Goal: Information Seeking & Learning: Find specific fact

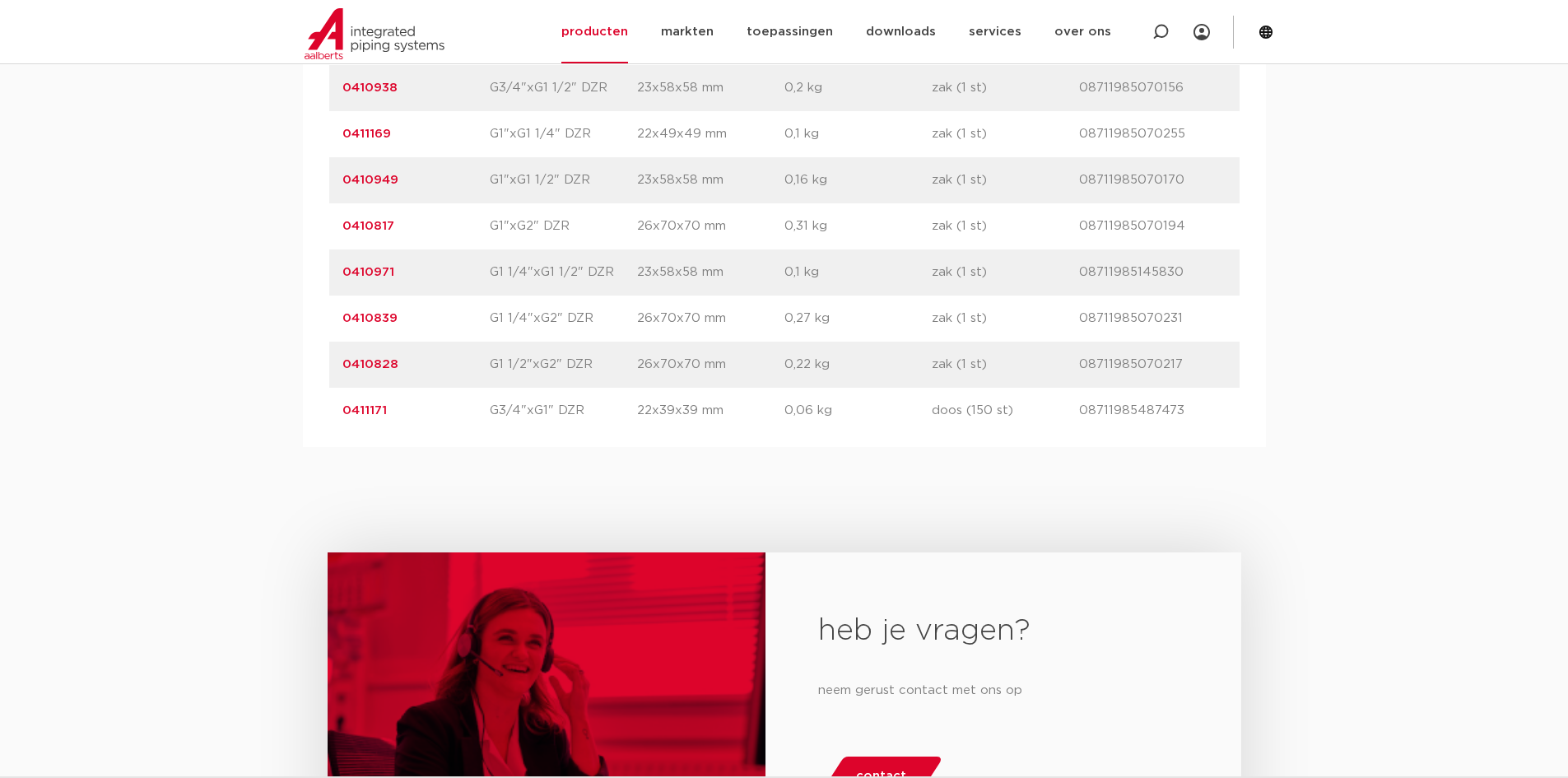
scroll to position [2057, 0]
drag, startPoint x: 1192, startPoint y: 227, endPoint x: 1065, endPoint y: 221, distance: 127.1
click at [1065, 221] on div "artikelnummer 0410817 afmeting G1"xG2" DZR [GEOGRAPHIC_DATA] 26x70x70 mm gewich…" at bounding box center [785, 226] width 910 height 46
copy div "gtin 08711985070194"
click at [1217, 323] on p "08711985070231" at bounding box center [1153, 317] width 148 height 19
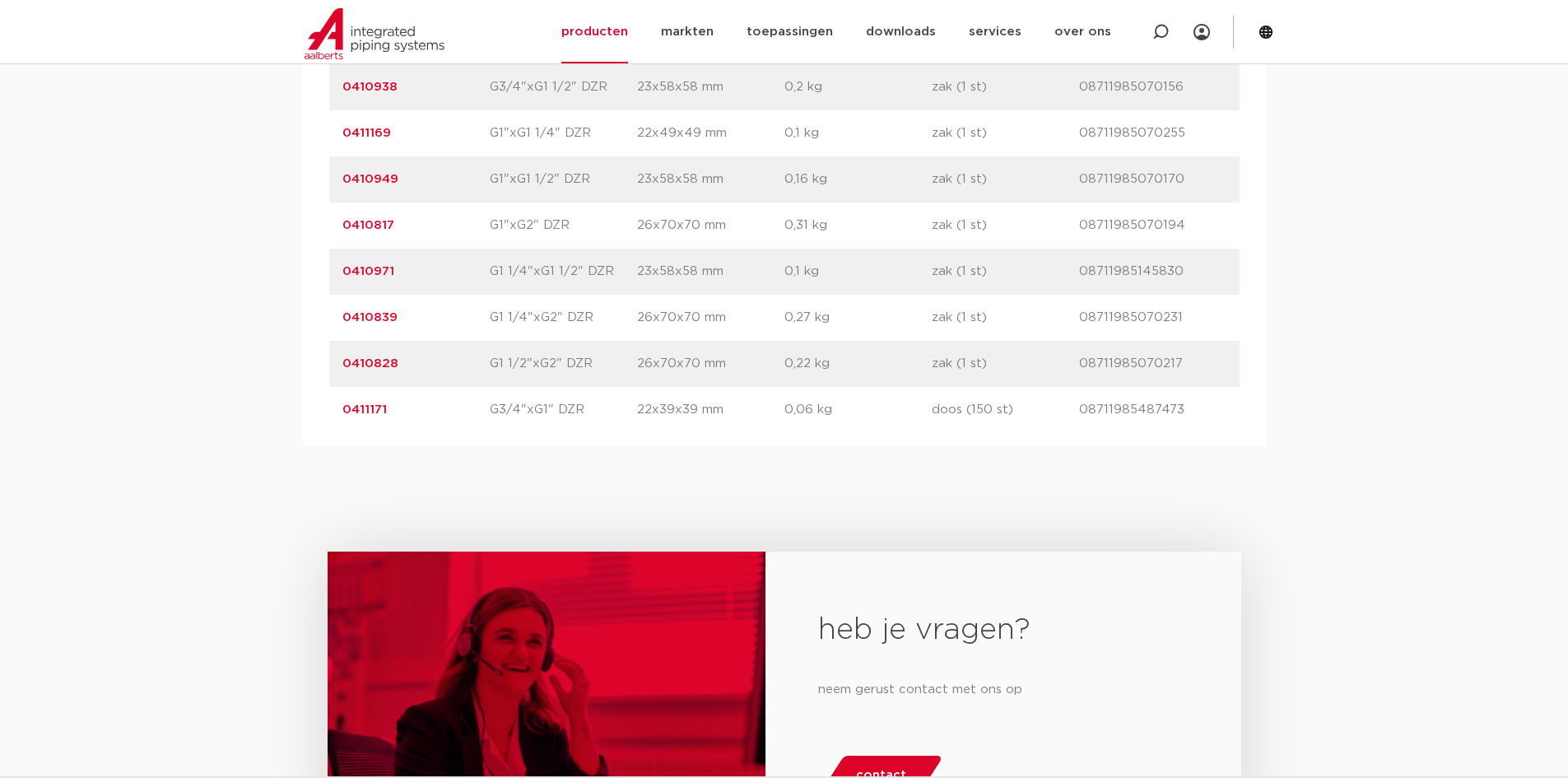
drag, startPoint x: 1137, startPoint y: 313, endPoint x: 1084, endPoint y: 315, distance: 53.0
click at [1084, 315] on p "08711985070231" at bounding box center [1153, 317] width 148 height 19
click at [1160, 323] on p "08711985070231" at bounding box center [1153, 317] width 148 height 19
drag, startPoint x: 1177, startPoint y: 317, endPoint x: 1080, endPoint y: 317, distance: 97.0
click at [1080, 317] on p "08711985070231" at bounding box center [1153, 317] width 148 height 19
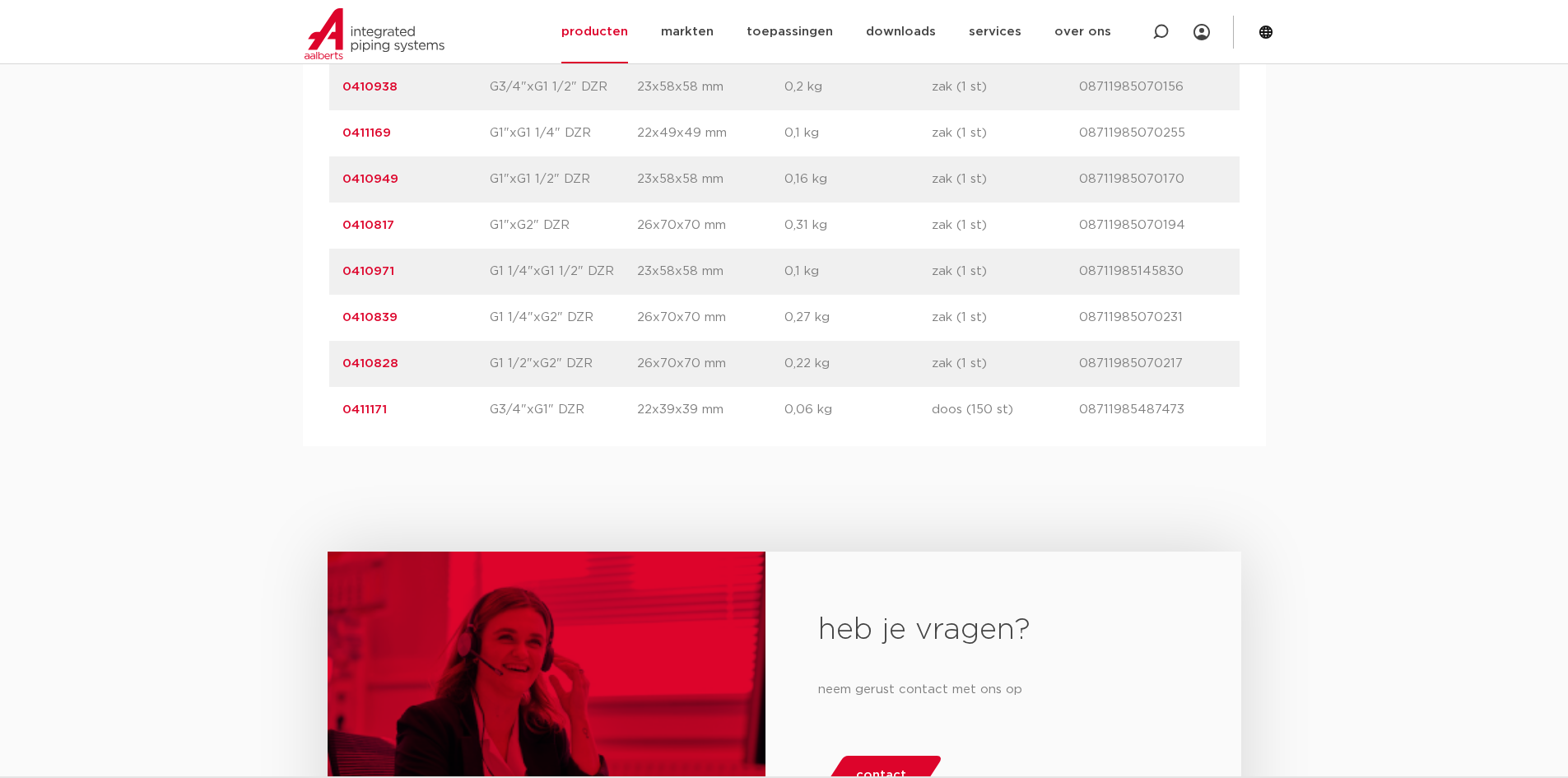
copy p "08711985070231"
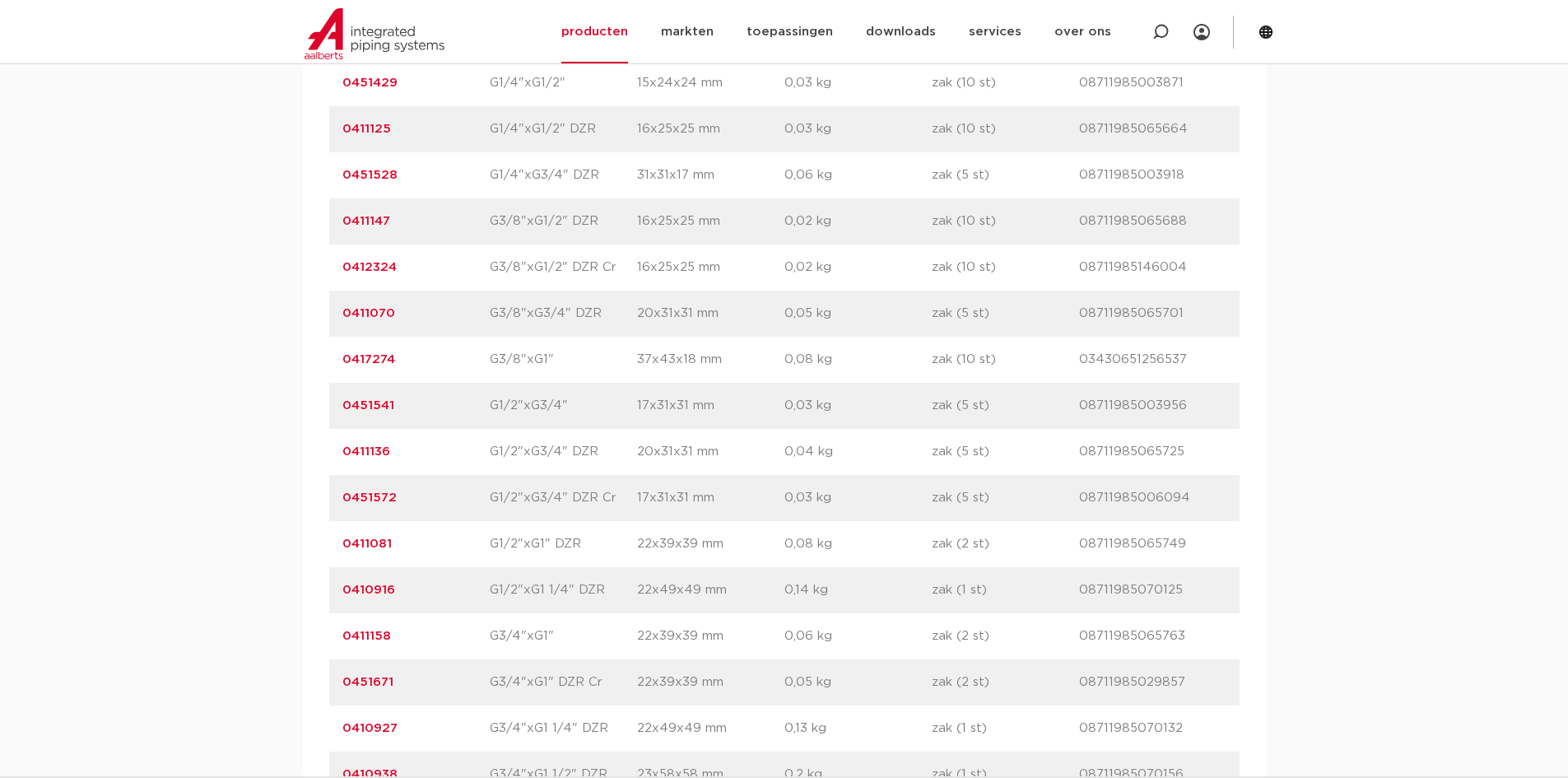
scroll to position [1399, 0]
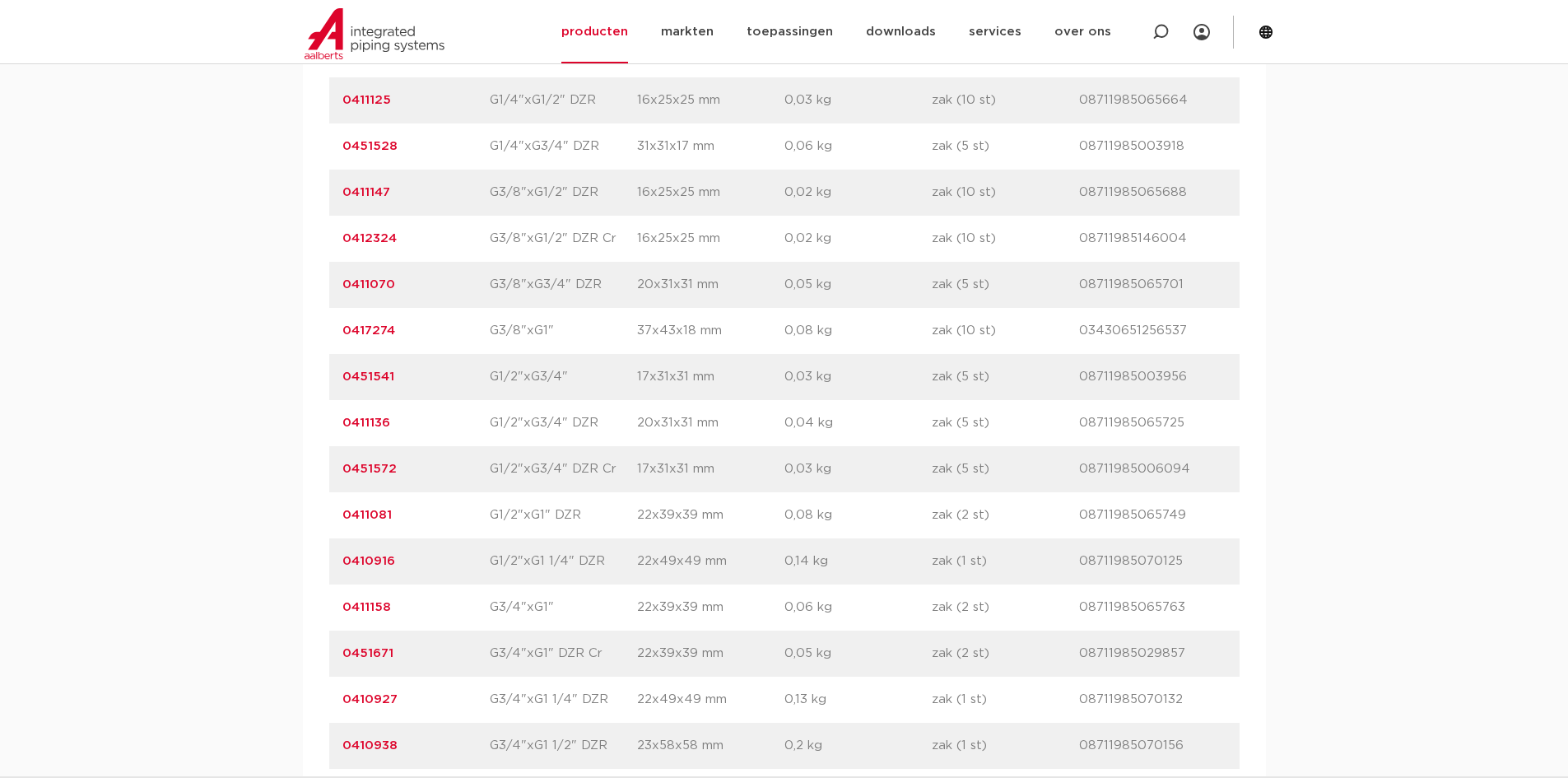
drag, startPoint x: 414, startPoint y: 560, endPoint x: 342, endPoint y: 560, distance: 72.0
click at [343, 560] on p "0410916" at bounding box center [416, 561] width 148 height 19
copy link "0410916"
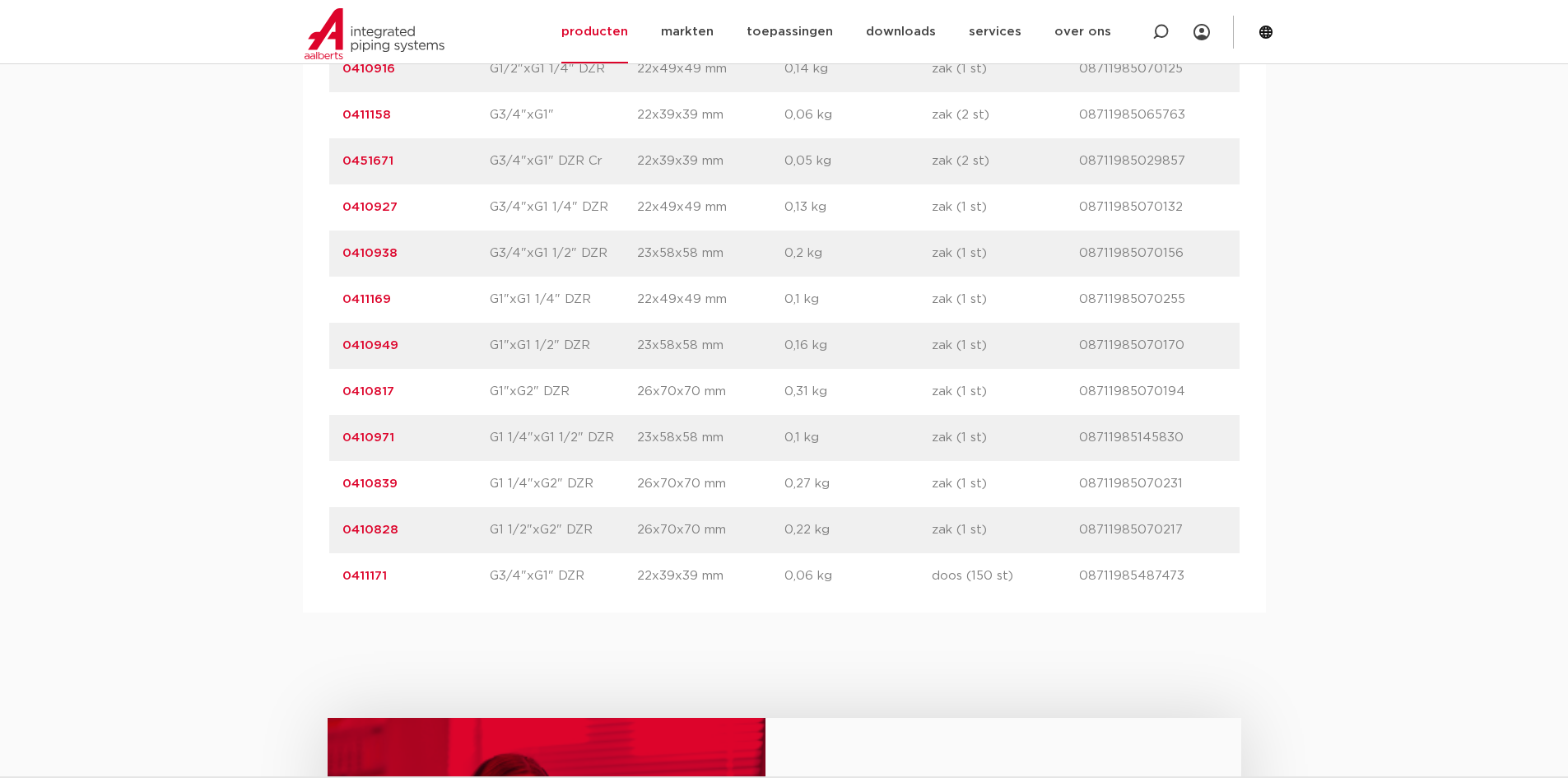
scroll to position [1892, 0]
drag, startPoint x: 387, startPoint y: 525, endPoint x: 342, endPoint y: 525, distance: 45.0
click at [343, 525] on p "0410828" at bounding box center [416, 527] width 148 height 19
copy link "0410828"
click at [395, 372] on div "artikelnummer 0410817 afmeting G1"xG2" DZR [GEOGRAPHIC_DATA] 26x70x70 mm gewich…" at bounding box center [785, 390] width 910 height 46
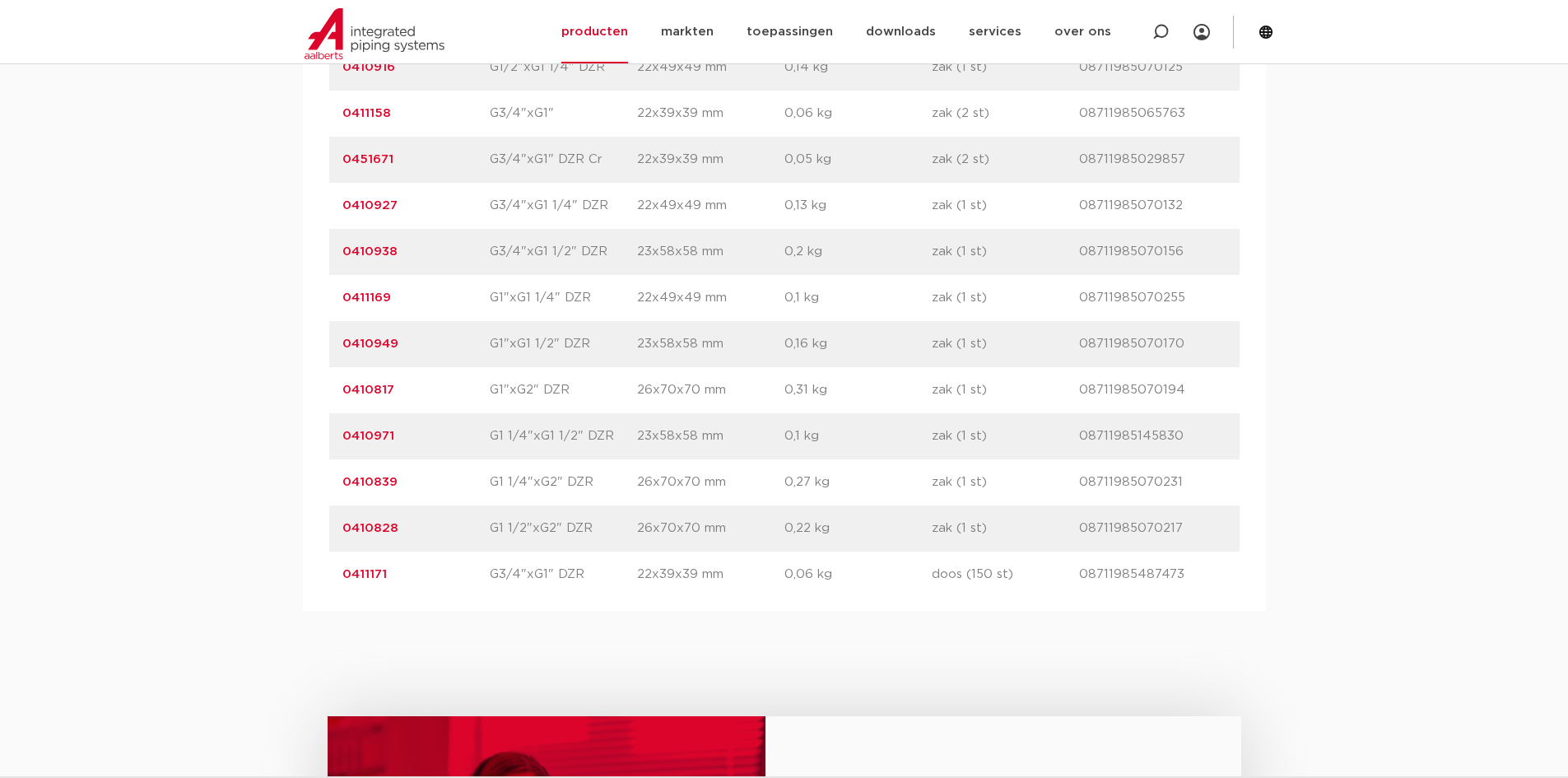
drag, startPoint x: 394, startPoint y: 384, endPoint x: 320, endPoint y: 377, distance: 74.3
copy link "0410817"
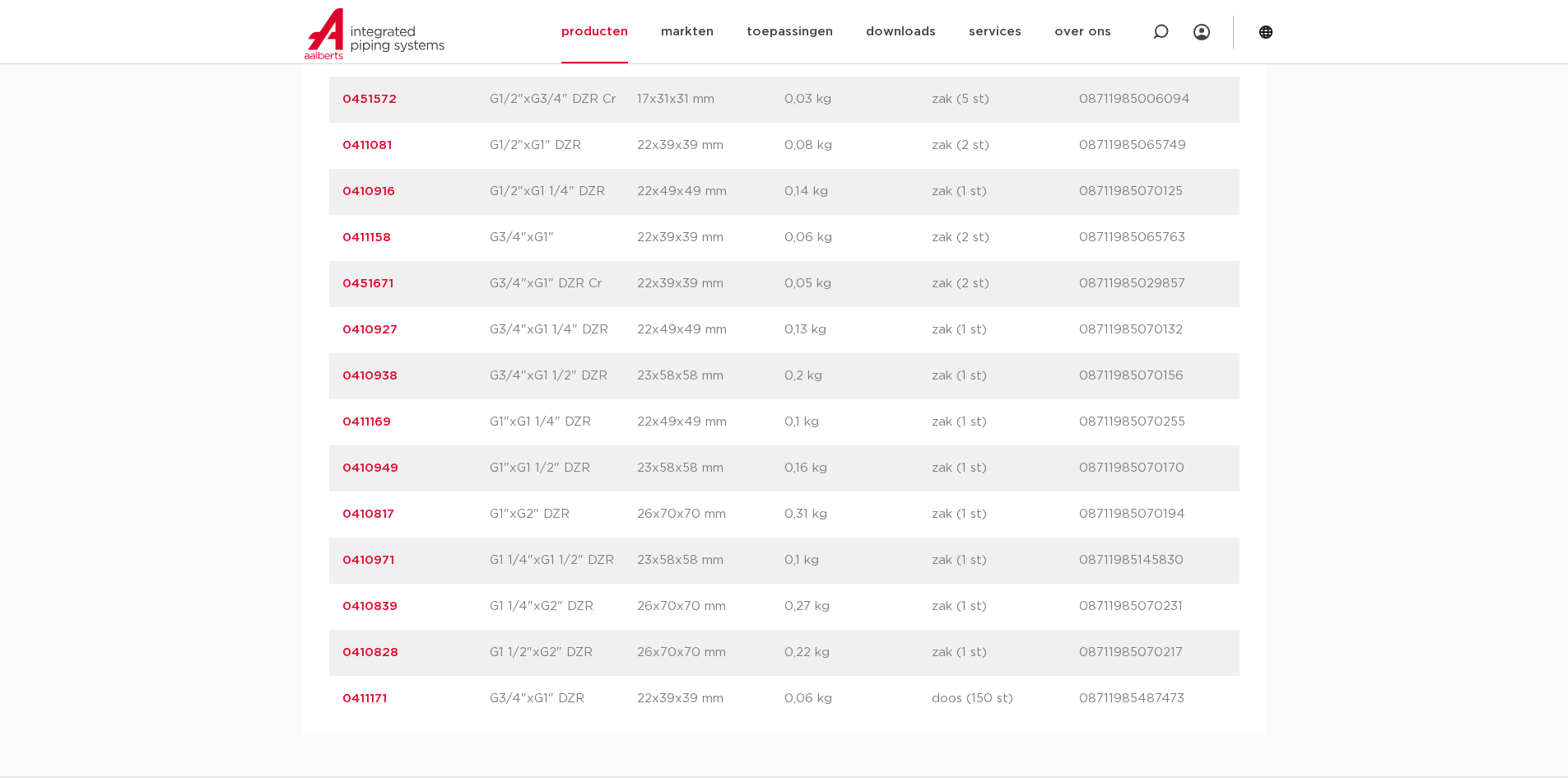
scroll to position [1728, 0]
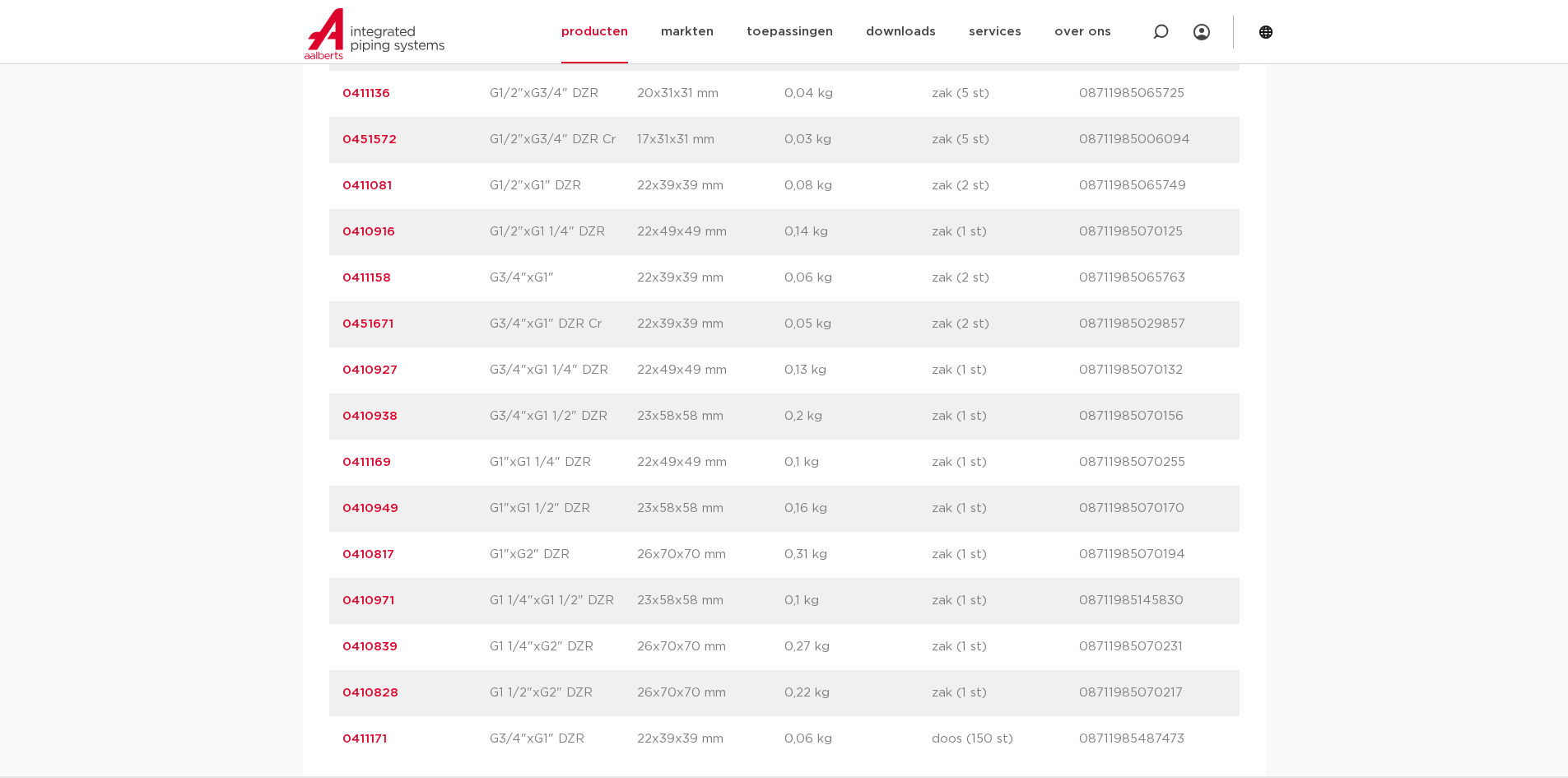
drag, startPoint x: 398, startPoint y: 227, endPoint x: 329, endPoint y: 230, distance: 69.1
click at [330, 230] on div "artikelnummer 0410916 afmeting G1/2"xG1 1/4" DZR [GEOGRAPHIC_DATA] 22x49x49 mm …" at bounding box center [785, 232] width 910 height 46
copy link "0410916"
drag, startPoint x: 365, startPoint y: 505, endPoint x: 333, endPoint y: 503, distance: 32.1
click at [333, 503] on div "artikelnummer 0410949 afmeting G1"xG1 1/2" DZR [GEOGRAPHIC_DATA] 23x58x58 mm ge…" at bounding box center [785, 509] width 910 height 46
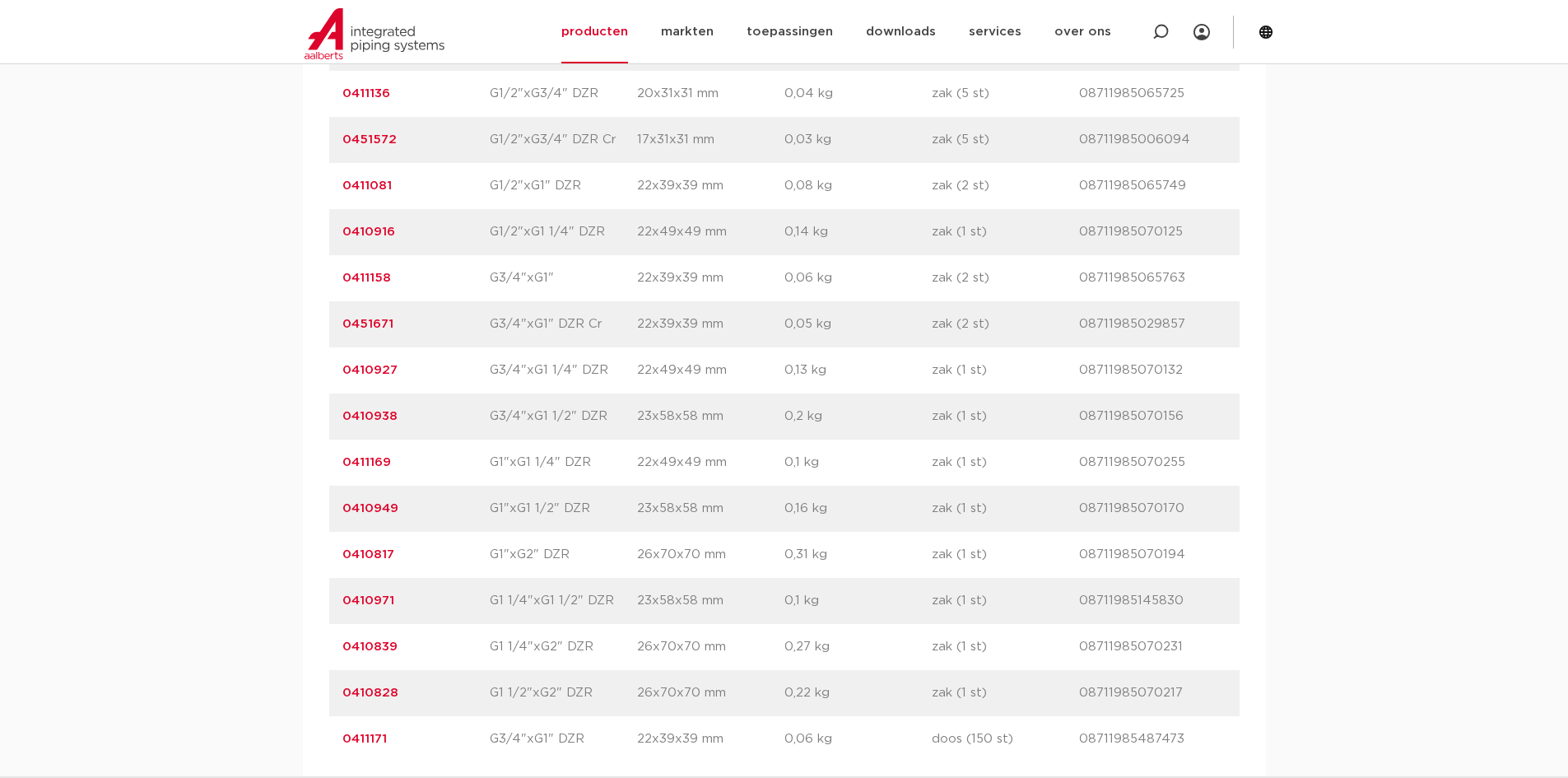
copy link "0410949"
click at [428, 452] on div "artikelnummer 0411169 afmeting G1"xG1 1/4" DZR [GEOGRAPHIC_DATA] 22x49x49 mm ge…" at bounding box center [785, 462] width 910 height 46
drag, startPoint x: 402, startPoint y: 460, endPoint x: 346, endPoint y: 463, distance: 56.1
click at [346, 463] on p "0411169" at bounding box center [416, 461] width 148 height 19
copy link "0411169"
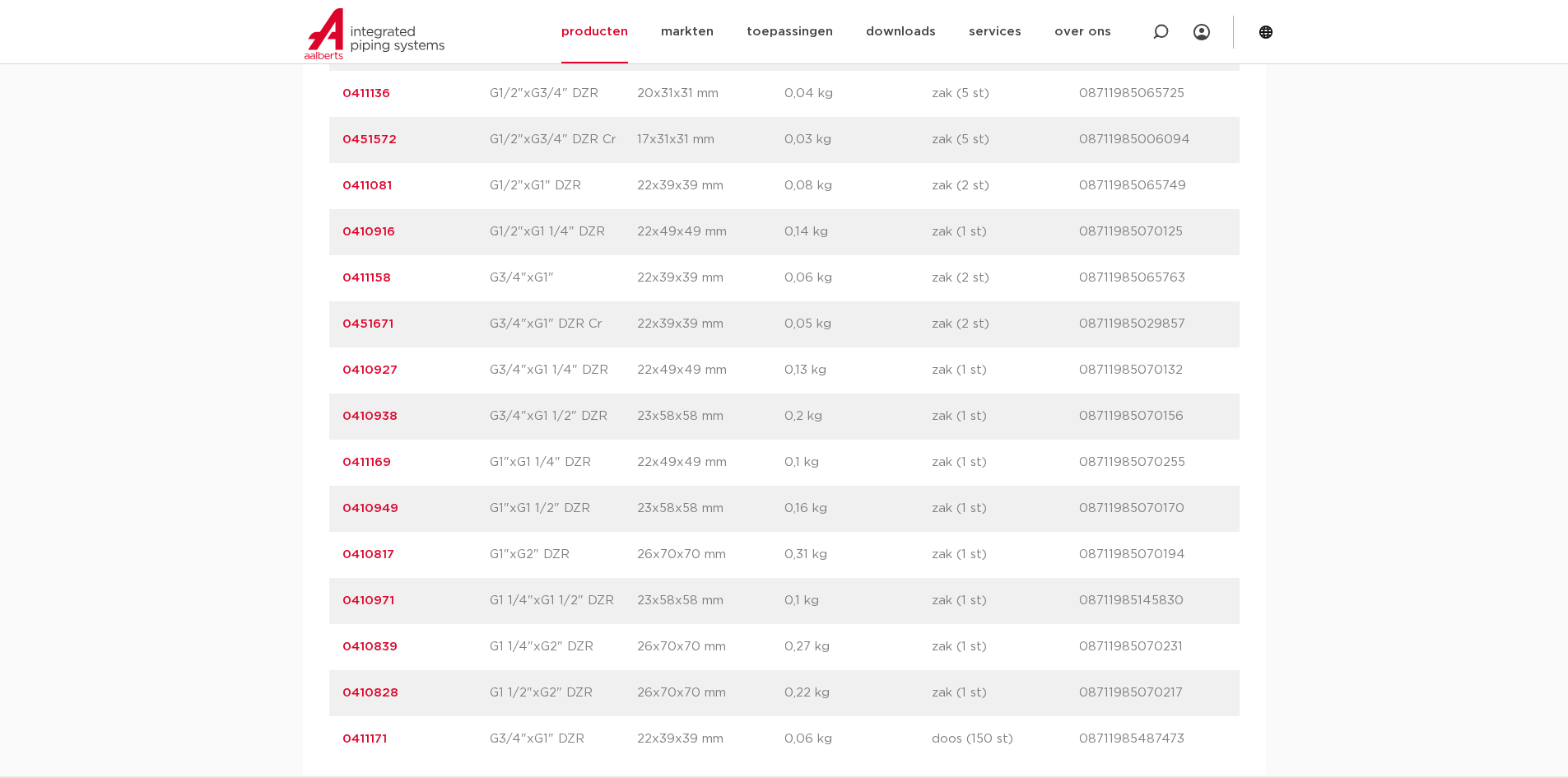
drag, startPoint x: 414, startPoint y: 188, endPoint x: 344, endPoint y: 192, distance: 70.1
click at [344, 192] on p "0411081" at bounding box center [416, 186] width 148 height 19
copy link "0411081"
